Goal: Task Accomplishment & Management: Complete application form

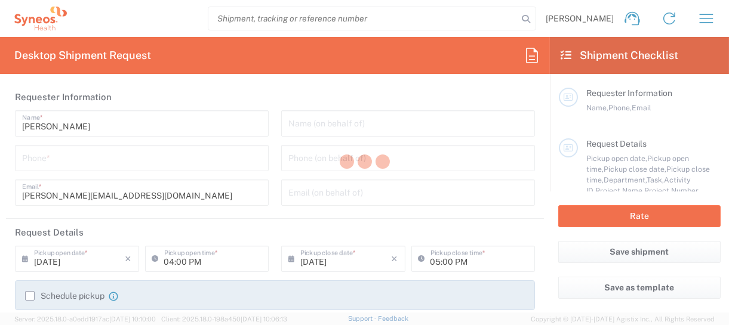
type input "3190"
type input "[GEOGRAPHIC_DATA]"
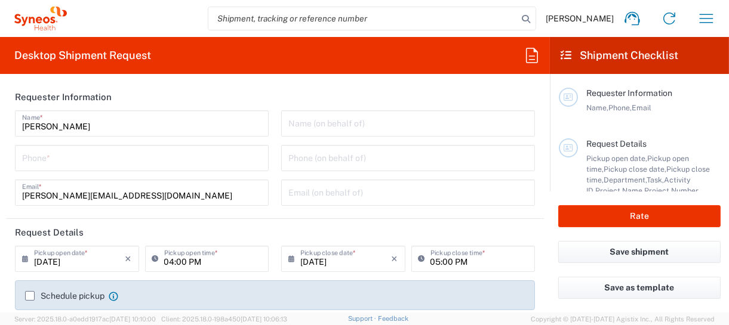
type input "[PERSON_NAME] Research Group Ltd-Macclesfield [GEOGRAPHIC_DATA]"
click at [94, 124] on input "[PERSON_NAME]" at bounding box center [141, 122] width 239 height 21
click at [224, 101] on header "Requester Information" at bounding box center [275, 97] width 538 height 27
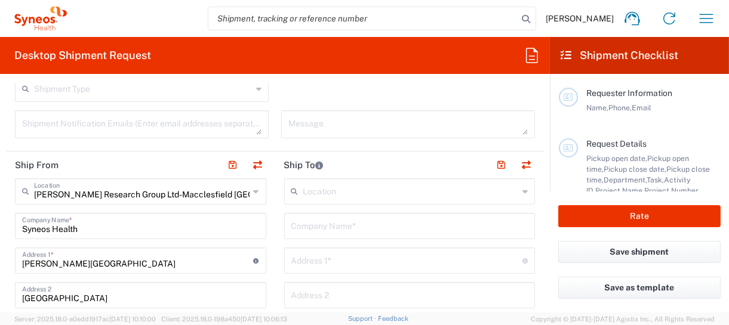
scroll to position [418, 0]
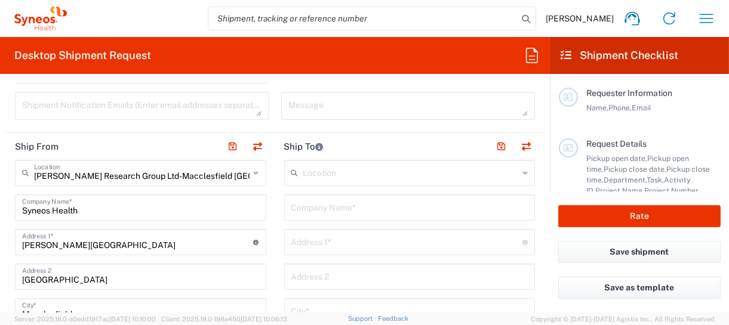
click at [254, 171] on icon at bounding box center [256, 172] width 5 height 19
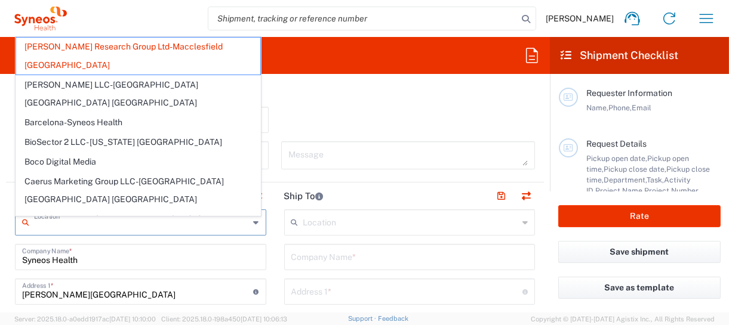
scroll to position [358, 0]
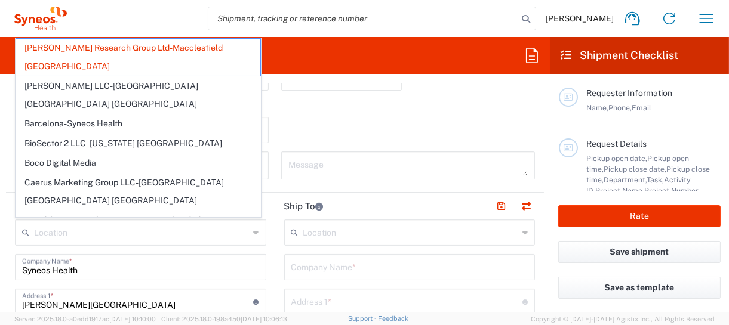
click at [394, 113] on div "Return label required" at bounding box center [275, 108] width 520 height 18
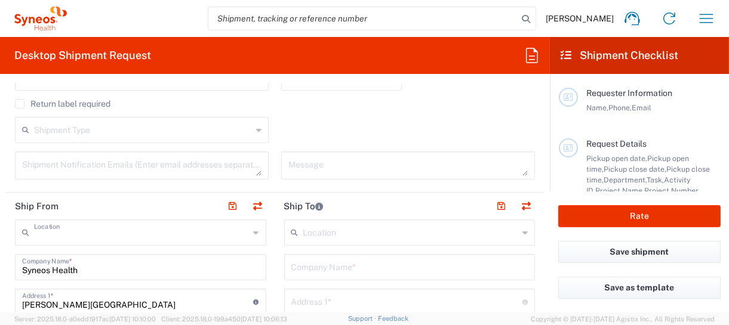
type input "[PERSON_NAME] Research Group Ltd-Macclesfield [GEOGRAPHIC_DATA]"
click at [424, 124] on div "Shipment Type Batch Regular" at bounding box center [275, 134] width 532 height 35
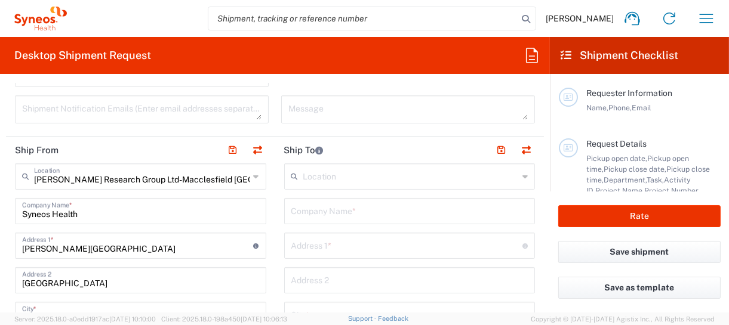
scroll to position [477, 0]
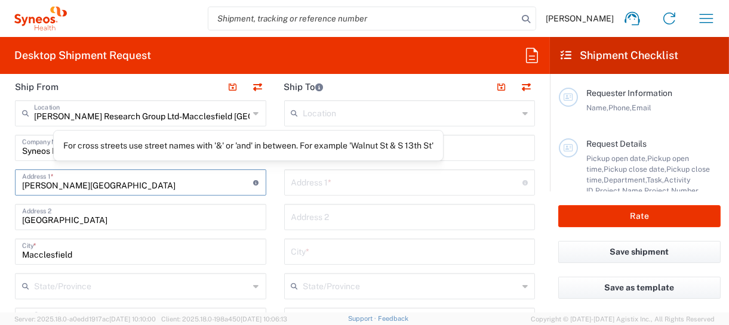
click at [161, 185] on input "[PERSON_NAME][GEOGRAPHIC_DATA]" at bounding box center [138, 181] width 232 height 21
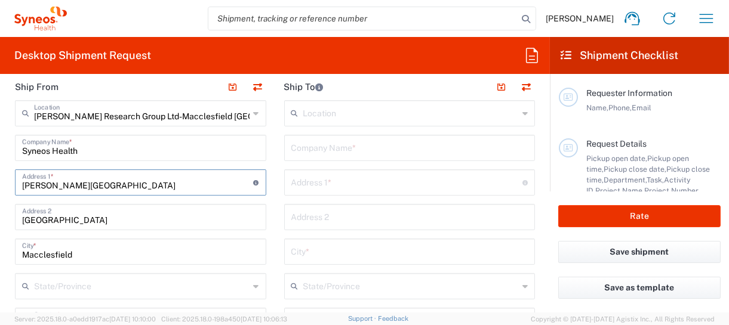
scroll to position [0, 0]
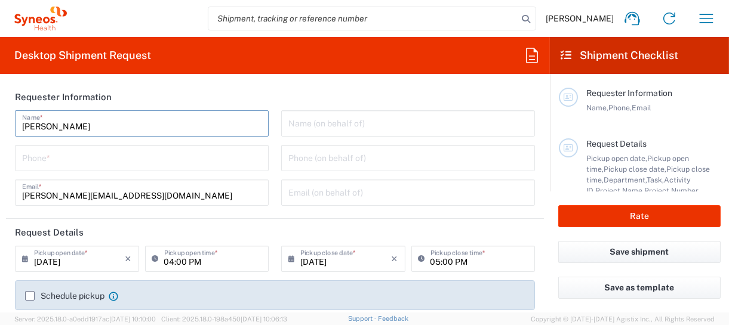
click at [151, 128] on input "[PERSON_NAME]" at bounding box center [141, 122] width 239 height 21
click at [187, 100] on header "Requester Information" at bounding box center [275, 97] width 538 height 27
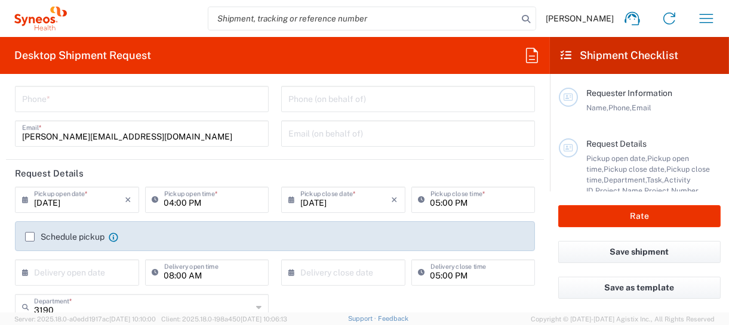
scroll to position [119, 0]
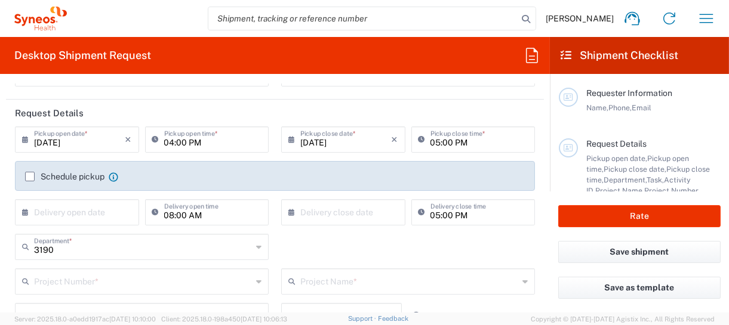
click at [87, 143] on input "[DATE]" at bounding box center [79, 138] width 91 height 21
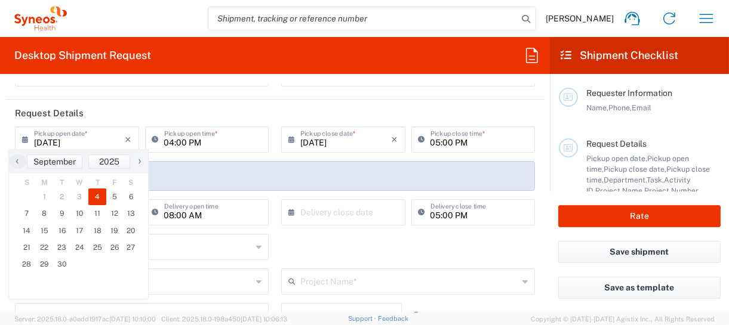
click at [22, 141] on icon at bounding box center [28, 139] width 12 height 19
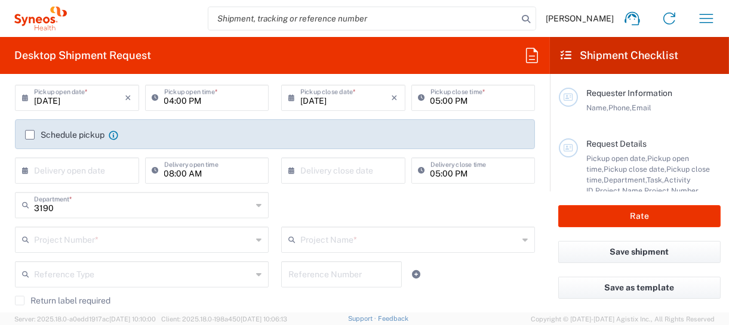
scroll to position [179, 0]
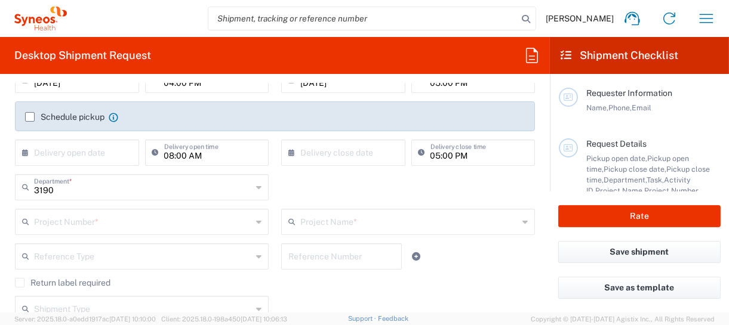
click at [84, 116] on label "Schedule pickup" at bounding box center [64, 117] width 79 height 10
click at [30, 117] on input "Schedule pickup" at bounding box center [30, 117] width 0 height 0
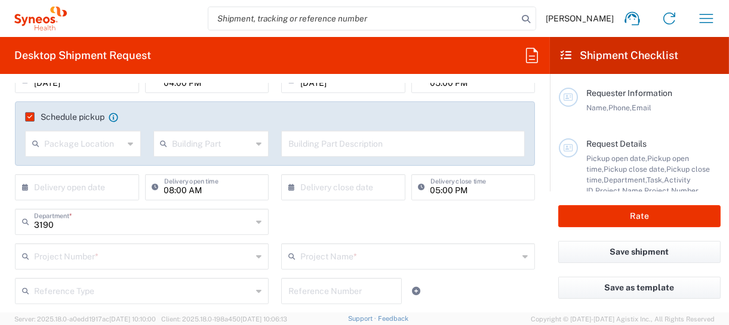
click at [128, 146] on icon at bounding box center [130, 143] width 5 height 19
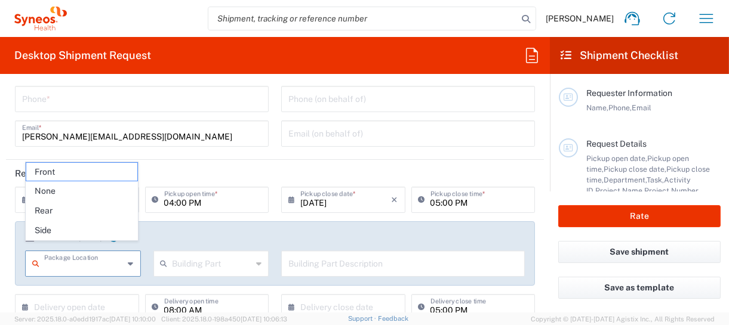
scroll to position [119, 0]
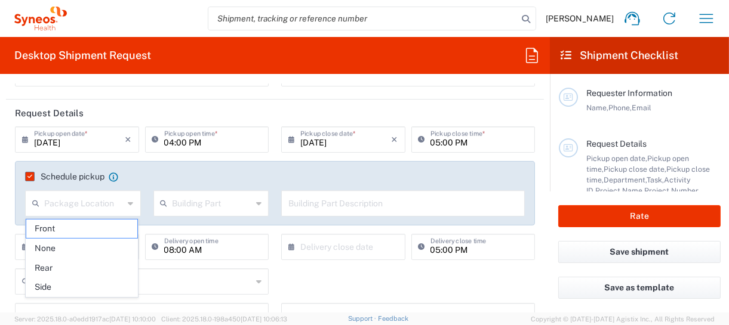
click at [206, 174] on agx-checkbox-control "Schedule pickup When scheduling a pickup please be sure to meet the following c…" at bounding box center [274, 176] width 499 height 11
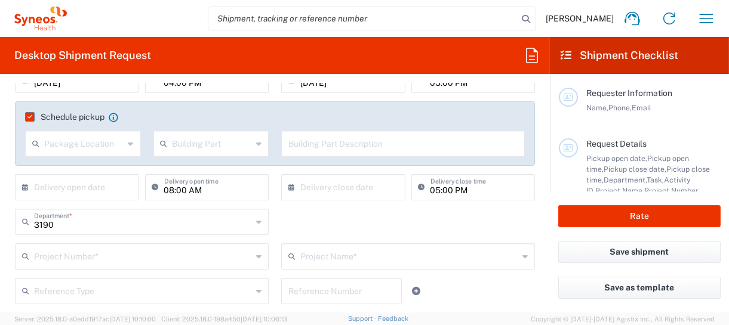
scroll to position [239, 0]
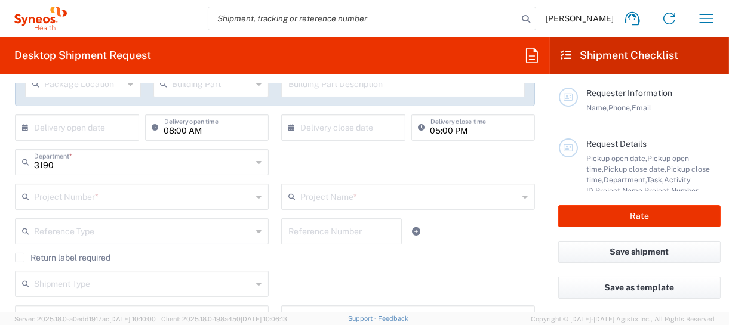
click at [119, 172] on div "3190 Department *" at bounding box center [142, 162] width 254 height 26
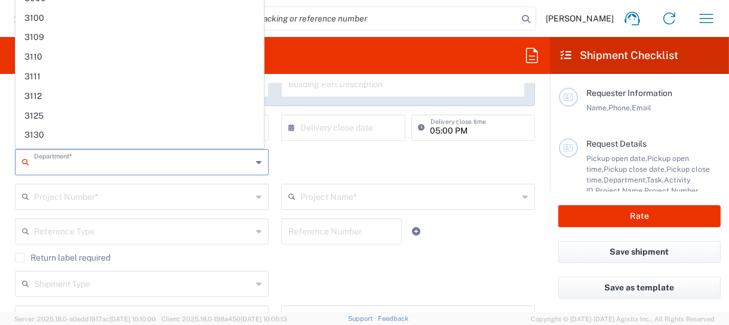
click at [1, 191] on form "Requester Information [PERSON_NAME] Name * Phone * [PERSON_NAME][EMAIL_ADDRESS]…" at bounding box center [275, 198] width 550 height 229
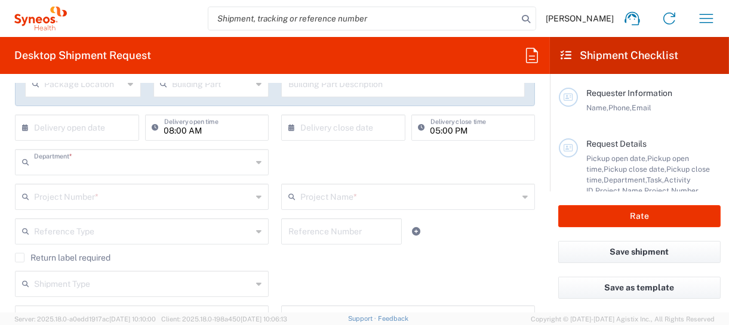
type input "3190"
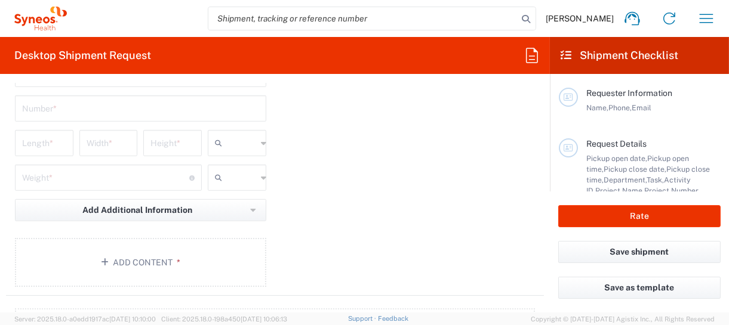
scroll to position [1252, 0]
